Goal: Information Seeking & Learning: Learn about a topic

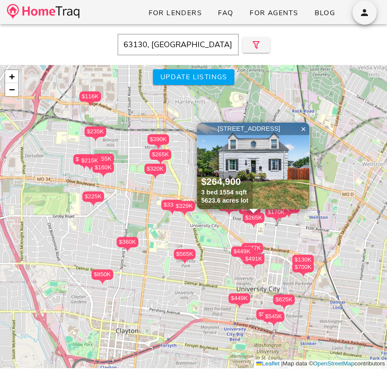
click at [241, 165] on img at bounding box center [253, 166] width 113 height 87
click at [125, 243] on div "$360K" at bounding box center [128, 242] width 22 height 10
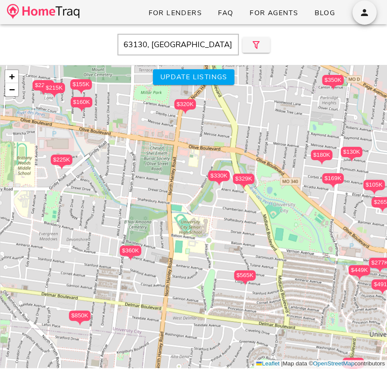
click at [127, 250] on div "$360K" at bounding box center [131, 251] width 22 height 10
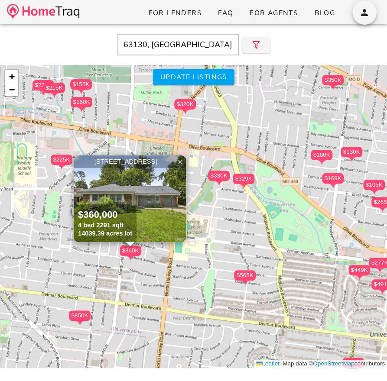
click at [141, 205] on img at bounding box center [130, 199] width 113 height 87
click at [179, 51] on input "63130, [GEOGRAPHIC_DATA]" at bounding box center [177, 45] width 121 height 22
click at [358, 266] on div "$449K" at bounding box center [359, 270] width 22 height 10
click at [11, 65] on div "$850K $320K $575K $449K $277K $190K $119K $360K $235K $700K $155K $105K $390K $…" at bounding box center [5, 65] width 11 height 0
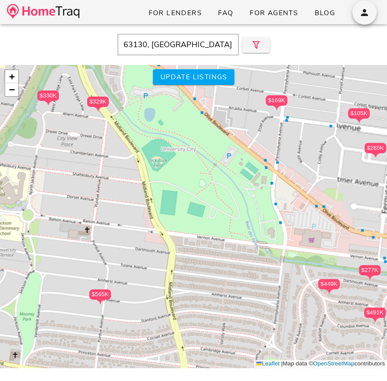
click at [331, 280] on div "$449K" at bounding box center [329, 284] width 22 height 10
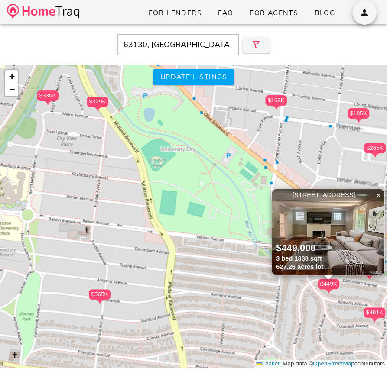
click at [321, 242] on div "$449,000" at bounding box center [299, 248] width 47 height 13
